Goal: Task Accomplishment & Management: Complete application form

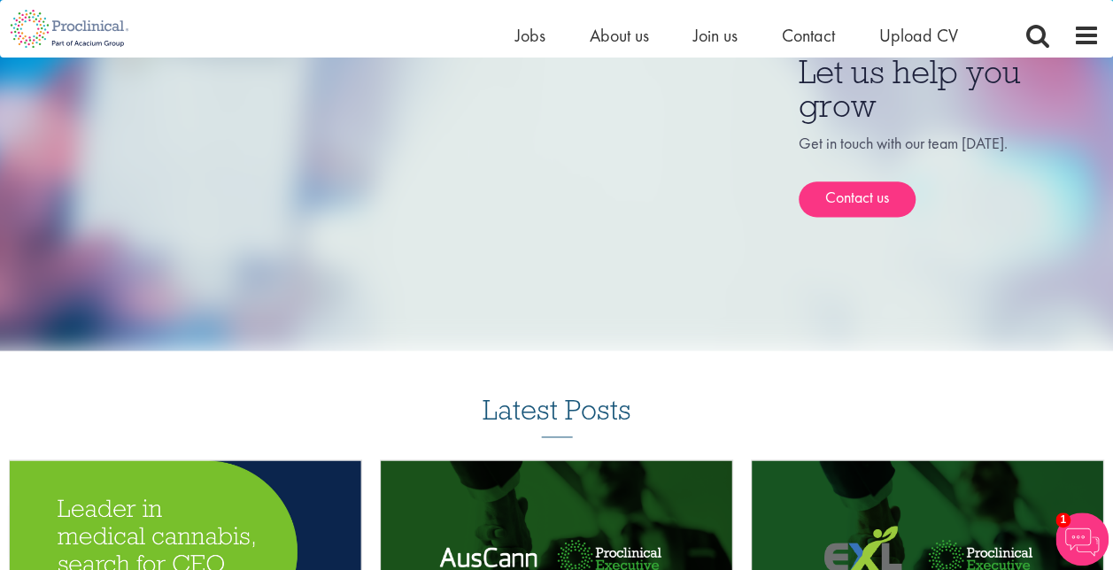
scroll to position [885, 0]
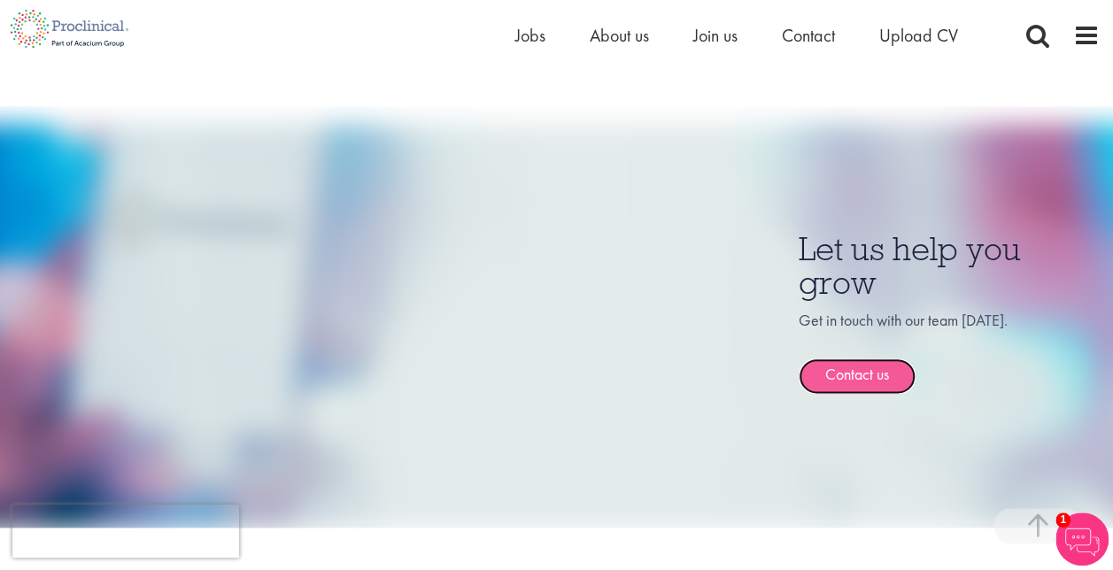
click at [860, 379] on link "Contact us" at bounding box center [856, 375] width 117 height 35
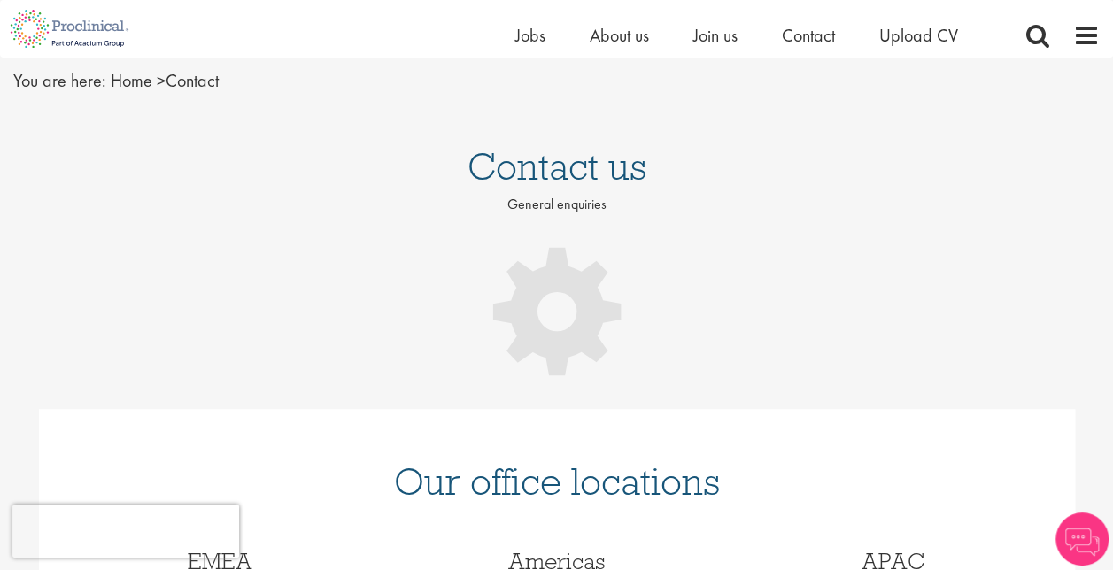
scroll to position [89, 0]
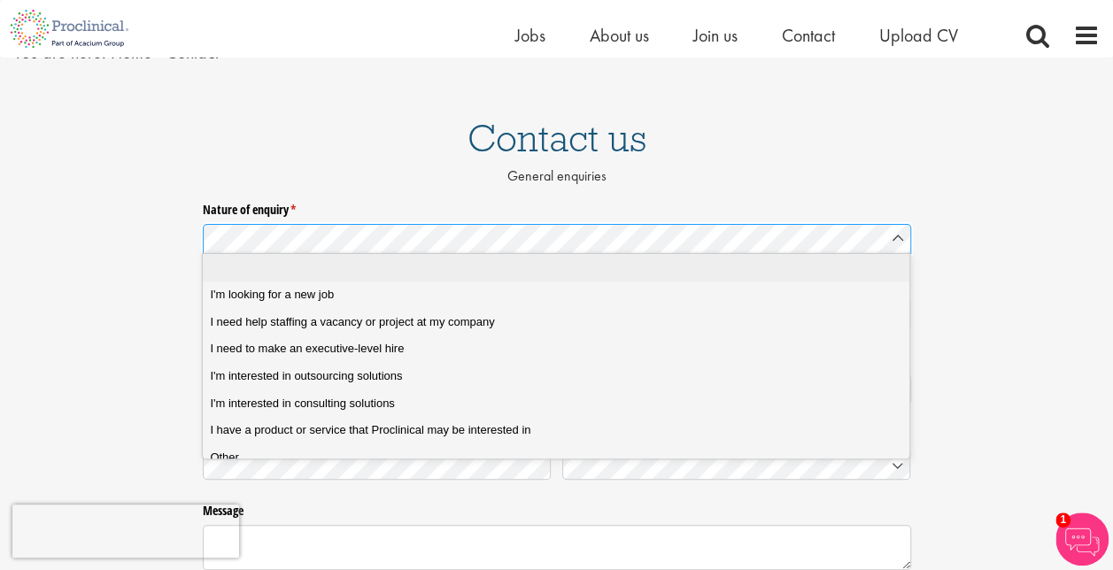
click at [331, 276] on li at bounding box center [563, 267] width 720 height 27
click at [327, 294] on span "I'm looking for a new job" at bounding box center [272, 295] width 124 height 16
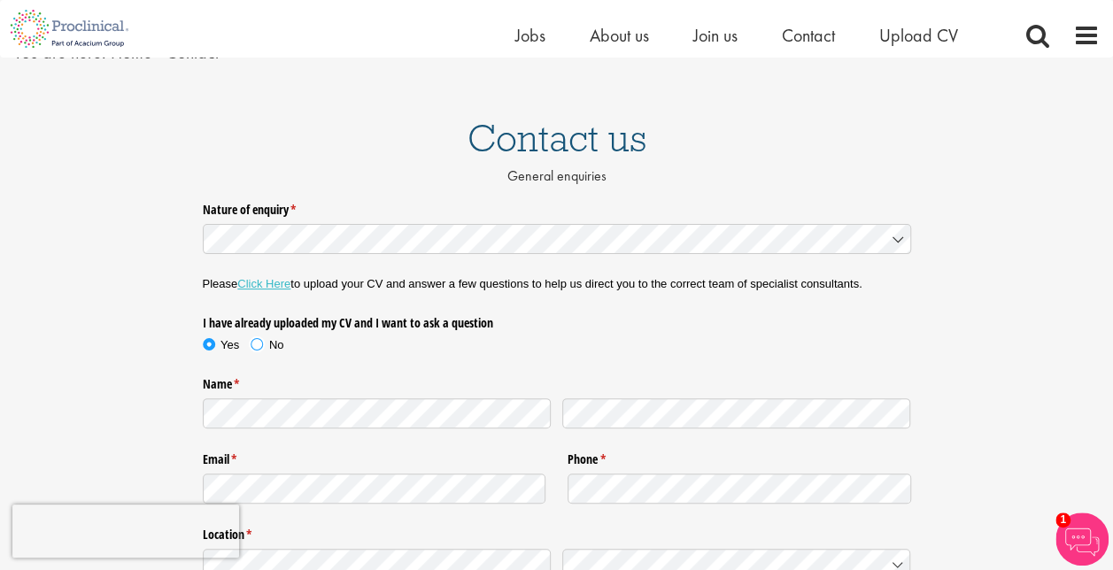
click at [258, 344] on span at bounding box center [257, 344] width 18 height 18
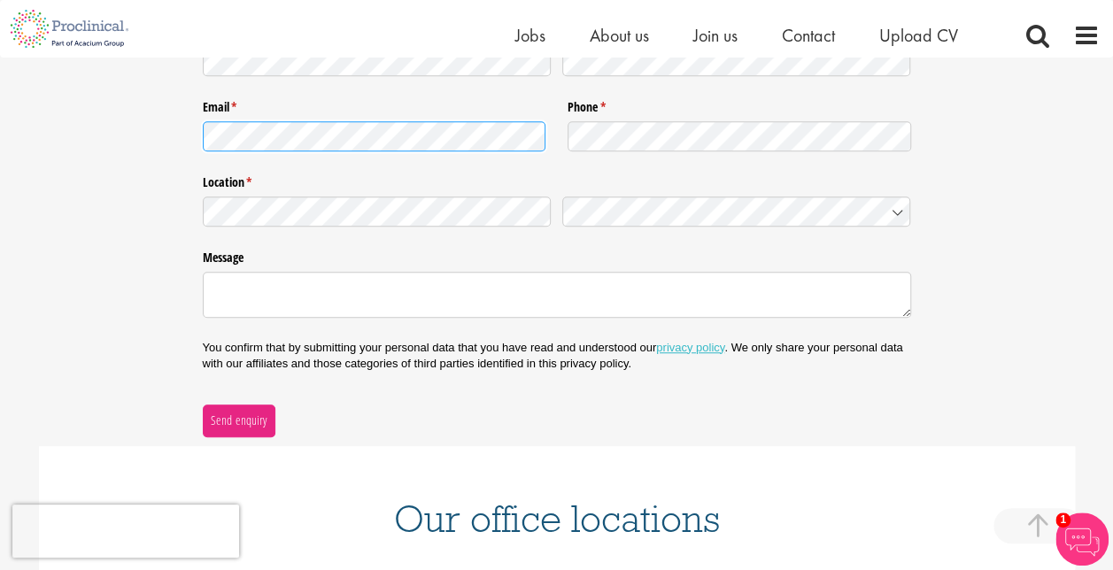
scroll to position [443, 0]
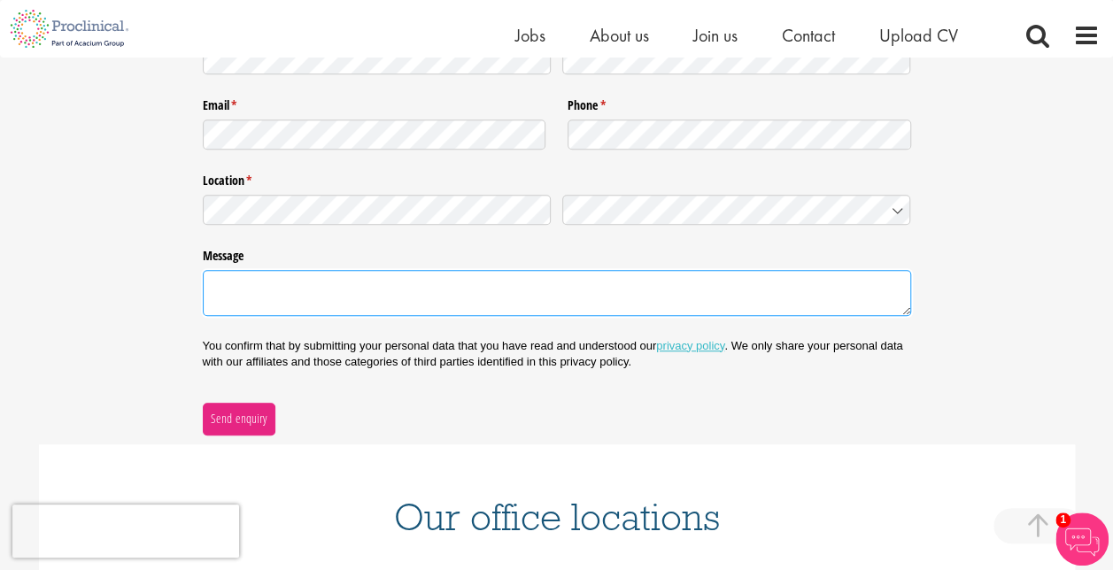
click at [260, 283] on textarea "Message" at bounding box center [557, 292] width 708 height 45
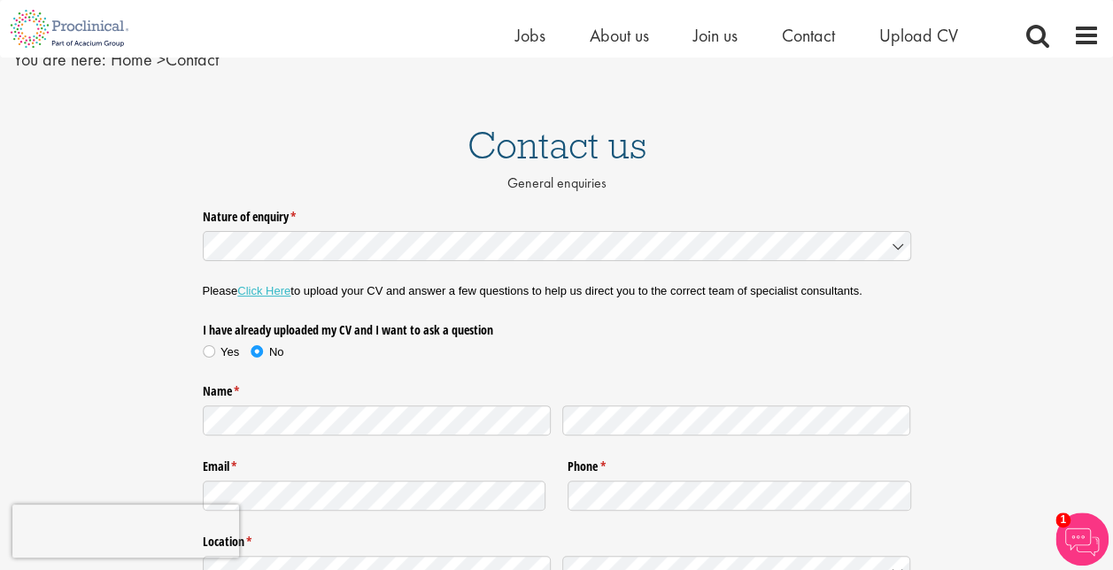
scroll to position [0, 0]
